Goal: Task Accomplishment & Management: Manage account settings

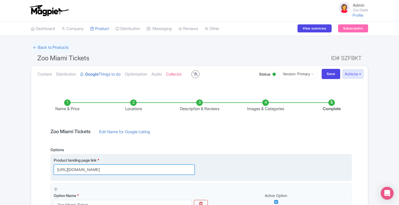
drag, startPoint x: 57, startPoint y: 169, endPoint x: 146, endPoint y: 172, distance: 89.1
click at [146, 172] on input "[URL][DOMAIN_NAME]" at bounding box center [124, 170] width 141 height 10
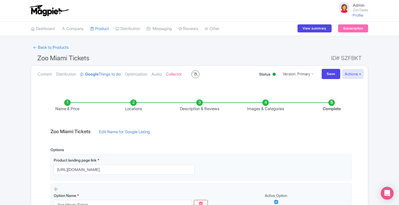
click at [134, 103] on li "Locations" at bounding box center [133, 106] width 66 height 13
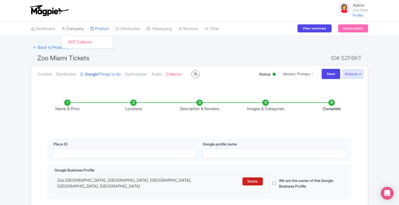
click at [73, 30] on link "Company" at bounding box center [72, 28] width 22 height 15
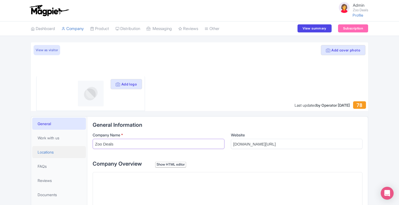
drag, startPoint x: 127, startPoint y: 147, endPoint x: 77, endPoint y: 148, distance: 50.2
